Goal: Navigation & Orientation: Understand site structure

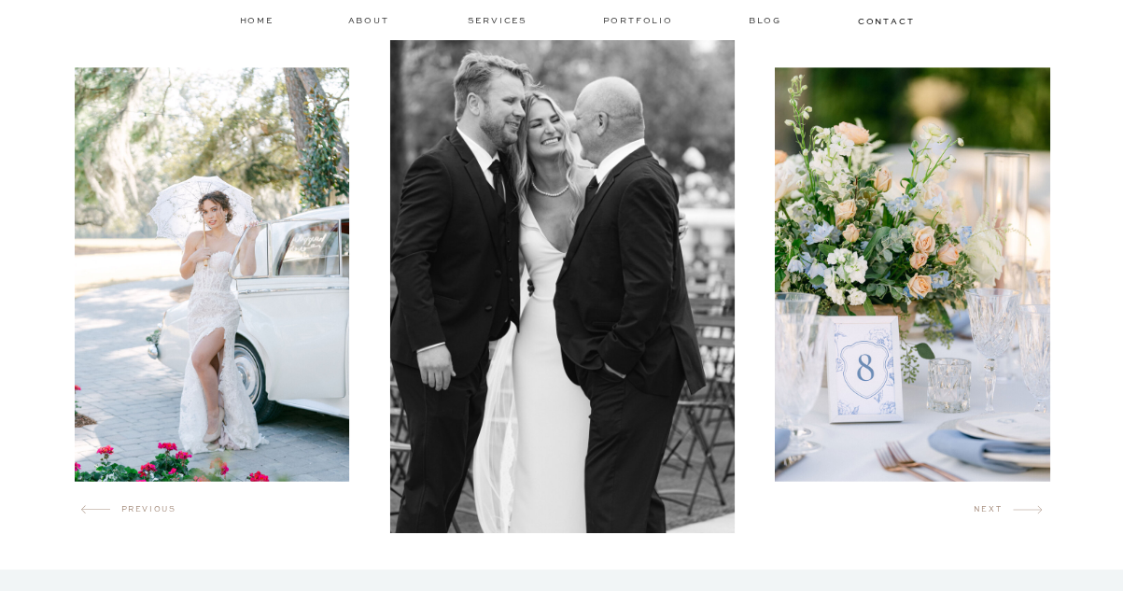
scroll to position [1103, 0]
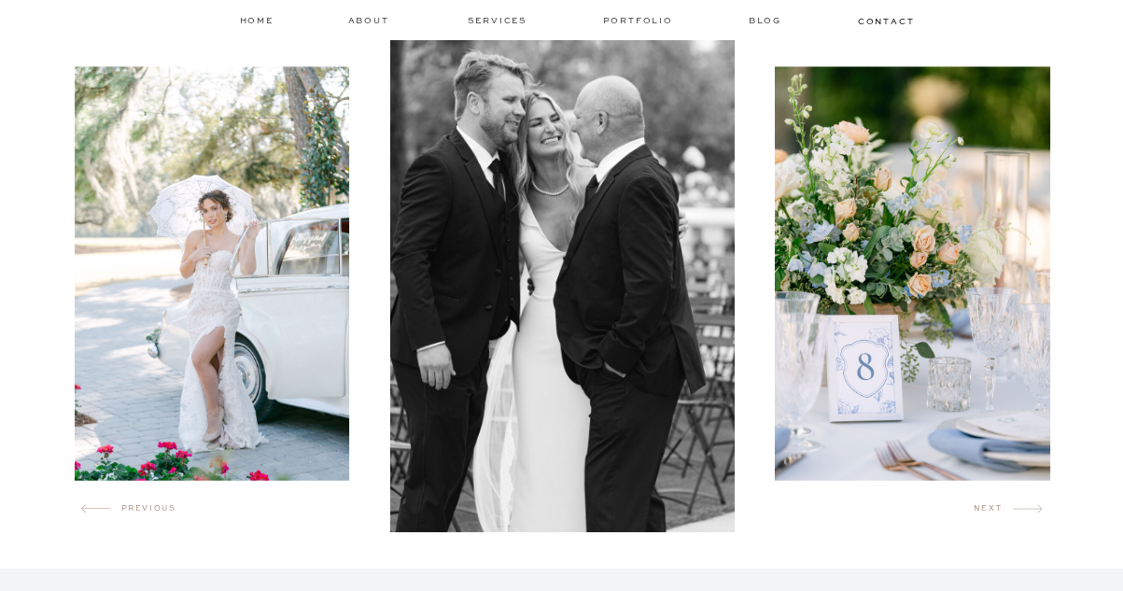
click at [998, 522] on div at bounding box center [876, 273] width 975 height 517
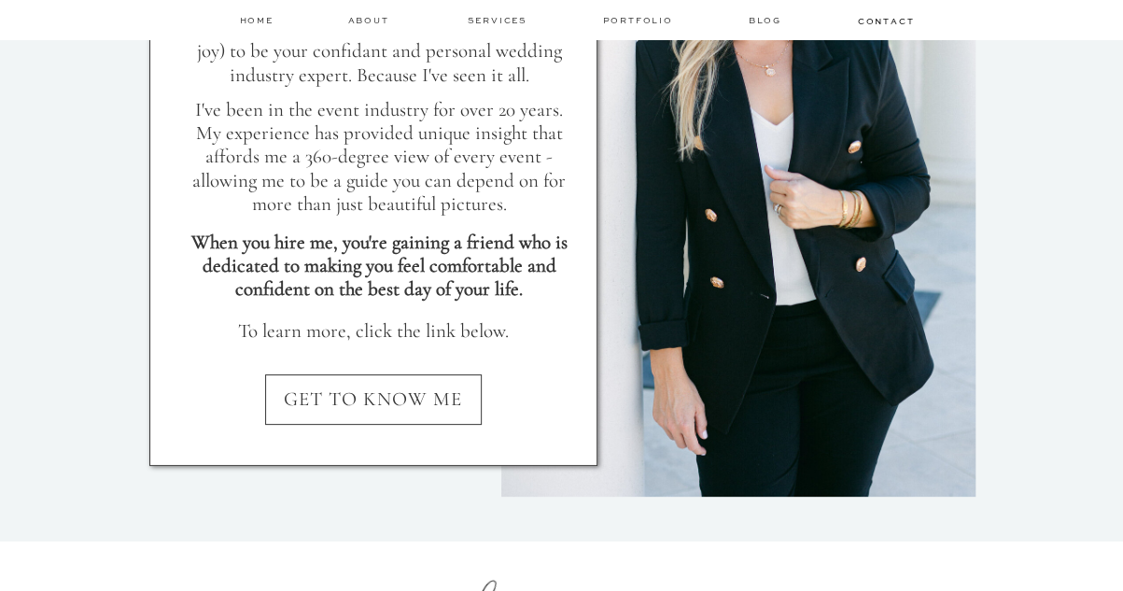
scroll to position [1925, 0]
click at [439, 399] on nav "GET TO KNOW ME" at bounding box center [373, 404] width 448 height 36
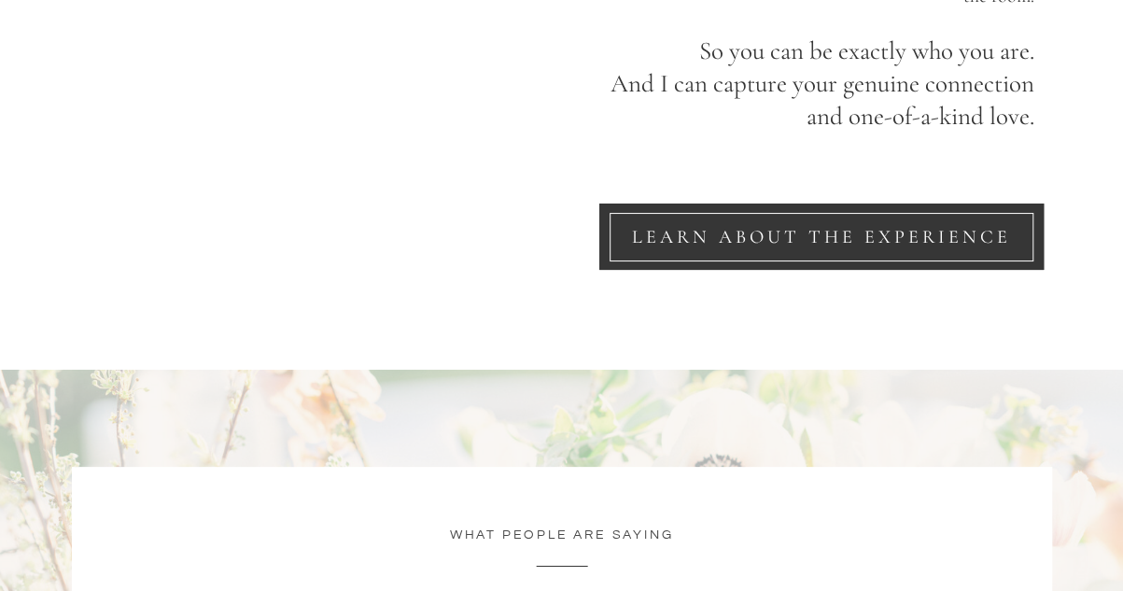
scroll to position [2687, 0]
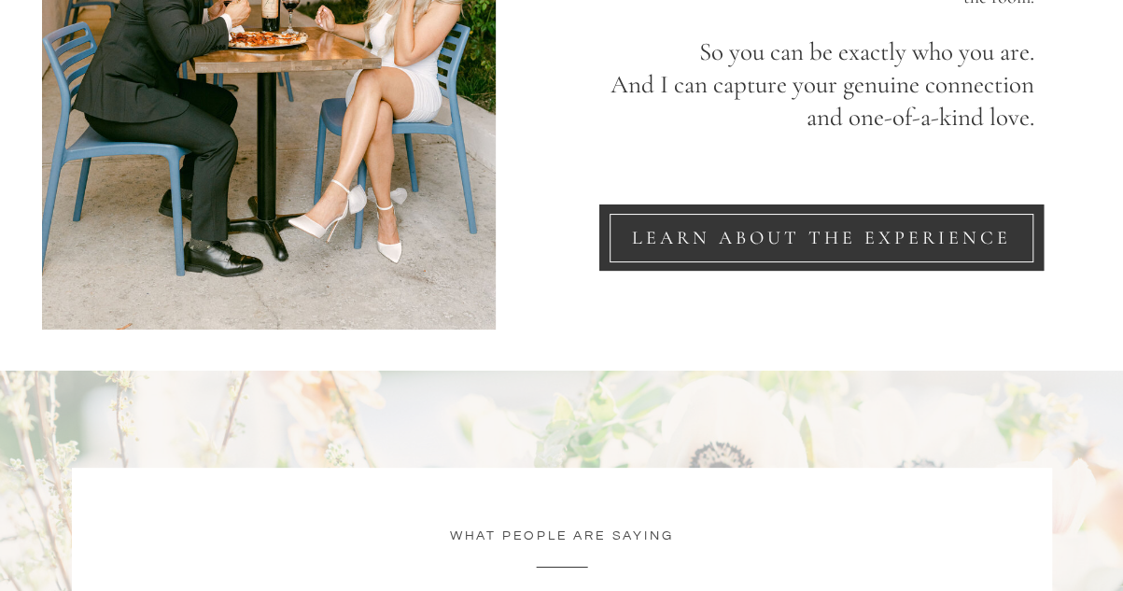
click at [775, 227] on nav "LEARN ABOUT THE EXPERIENCE" at bounding box center [821, 238] width 423 height 22
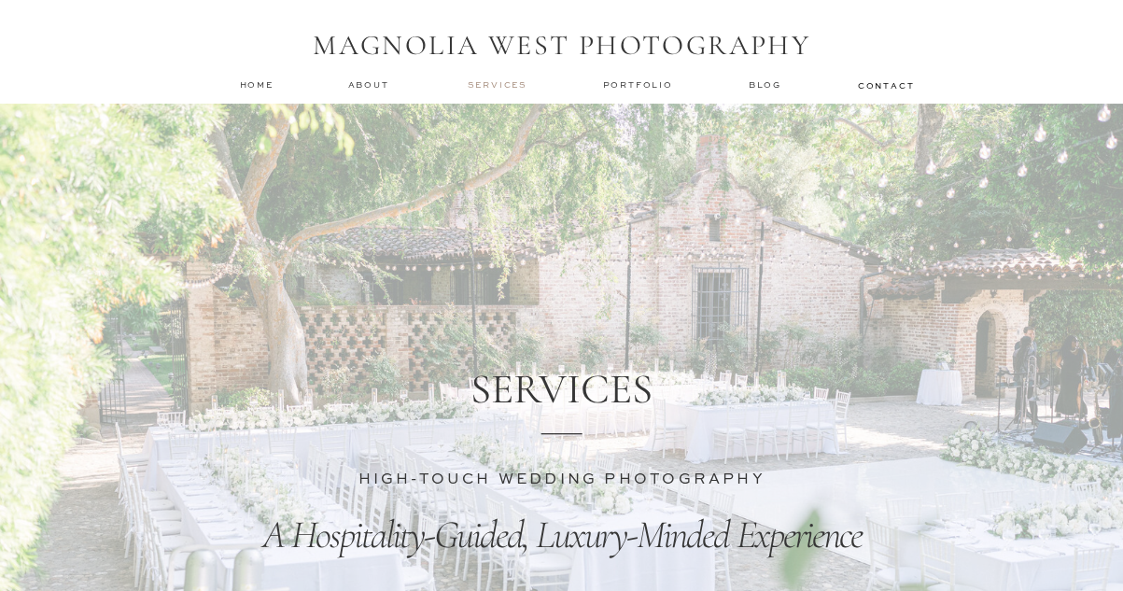
click at [496, 85] on nav "services" at bounding box center [499, 84] width 63 height 12
click at [506, 83] on nav "services" at bounding box center [499, 84] width 63 height 12
click at [366, 83] on nav "about" at bounding box center [371, 84] width 47 height 13
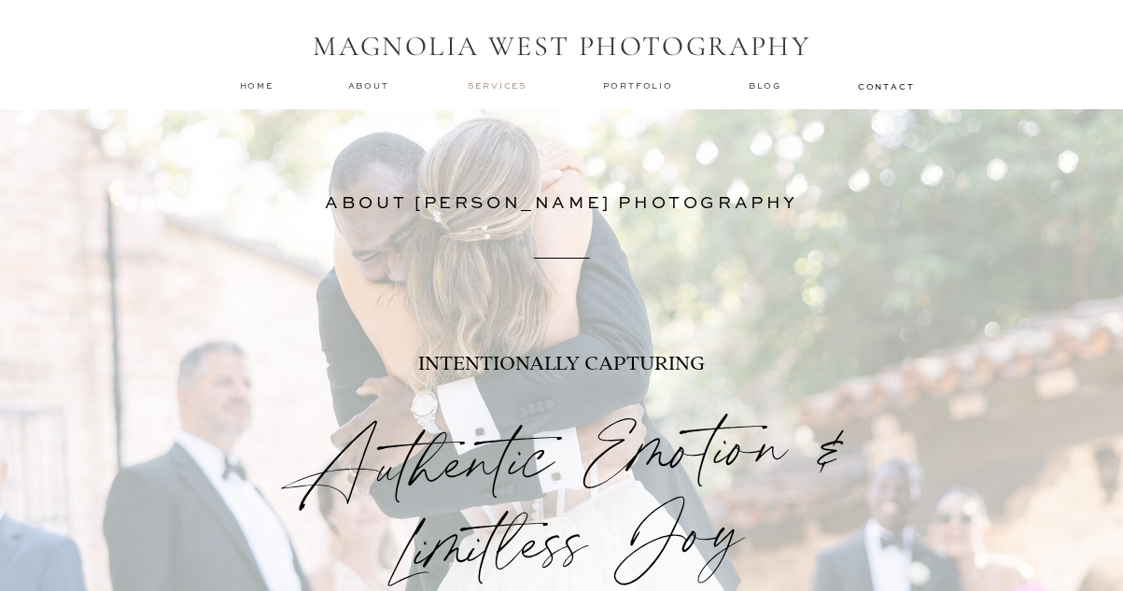
click at [504, 87] on nav "services" at bounding box center [499, 85] width 63 height 12
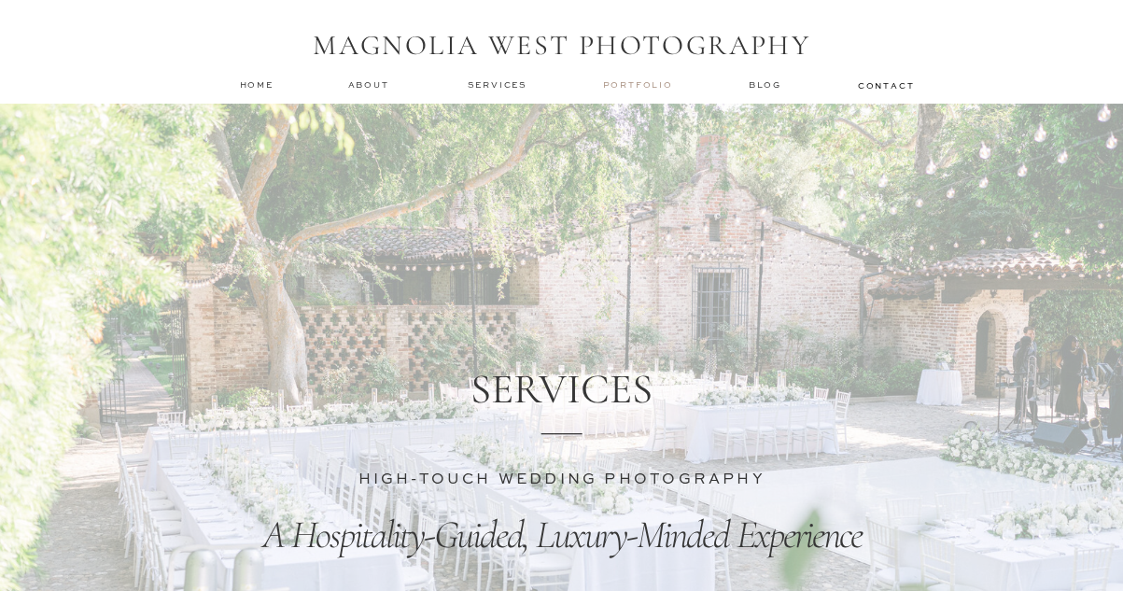
click at [608, 86] on nav "Portfolio" at bounding box center [640, 84] width 74 height 13
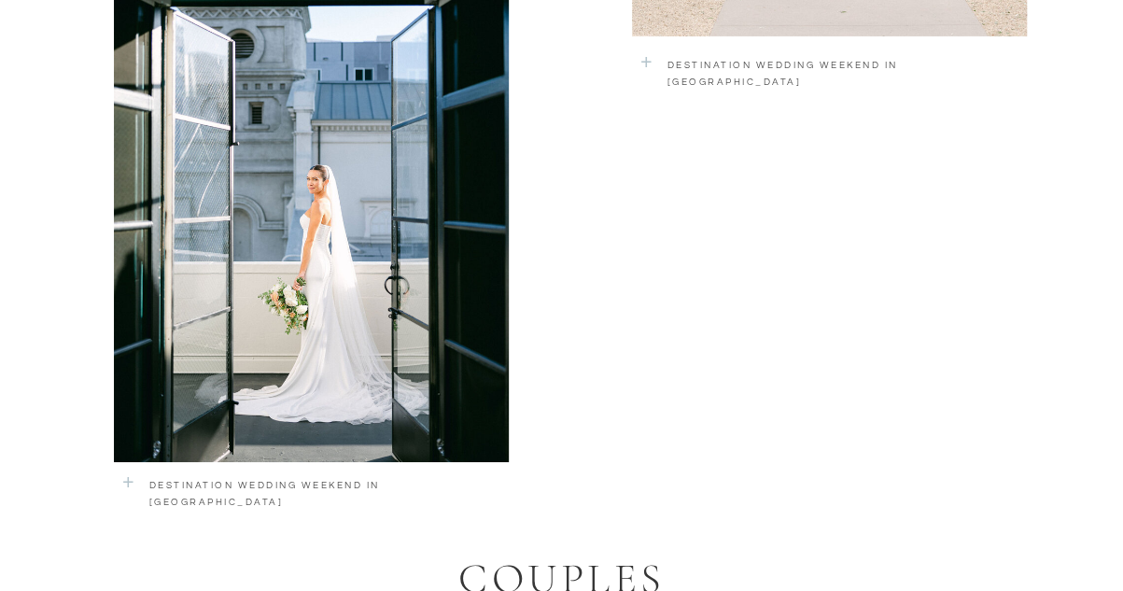
scroll to position [3056, 0]
